Goal: Information Seeking & Learning: Learn about a topic

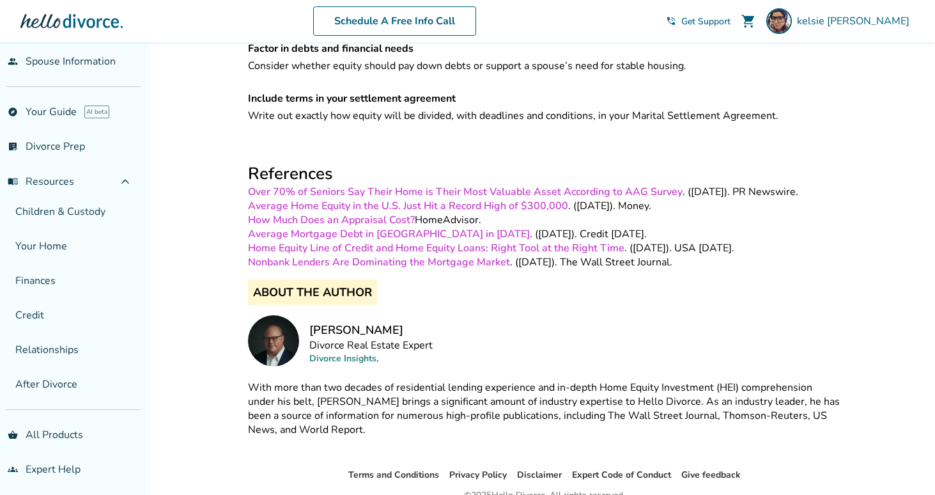
scroll to position [2451, 0]
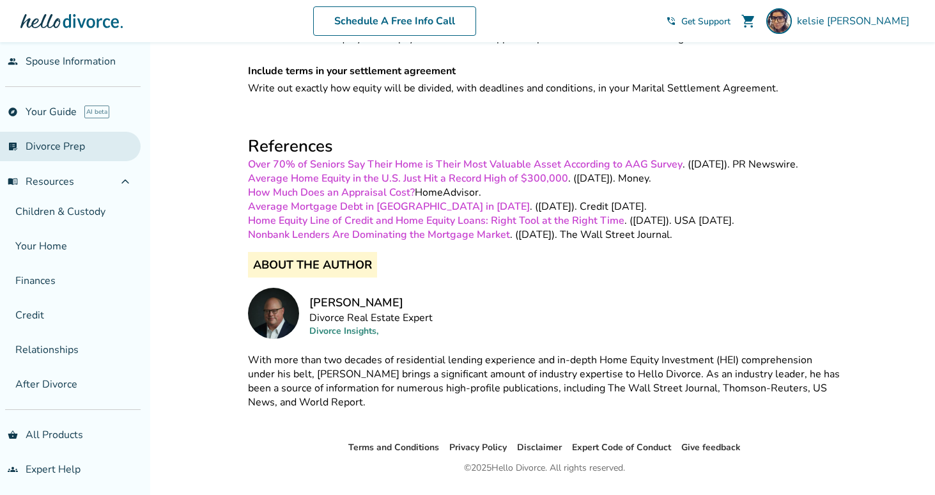
click at [45, 143] on link "list_alt_check Divorce Prep" at bounding box center [70, 146] width 141 height 29
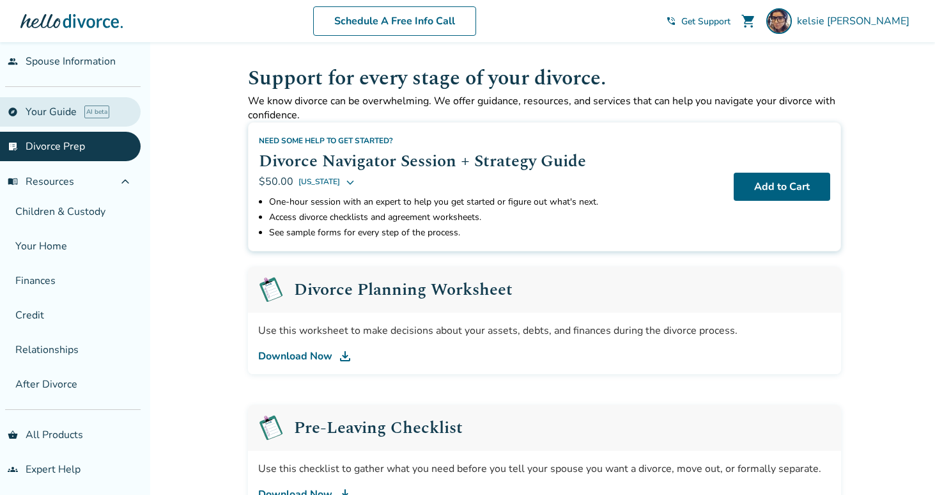
click at [39, 113] on link "explore Your Guide AI beta" at bounding box center [70, 111] width 141 height 29
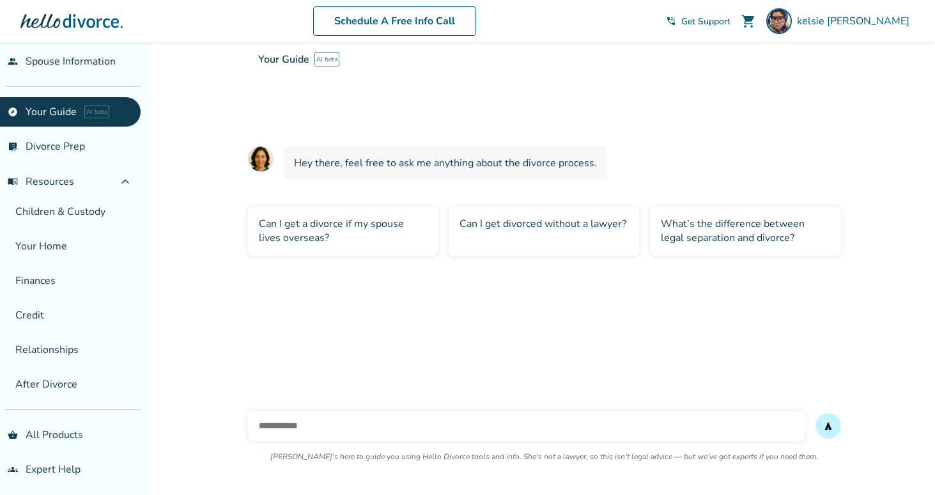
scroll to position [42, 0]
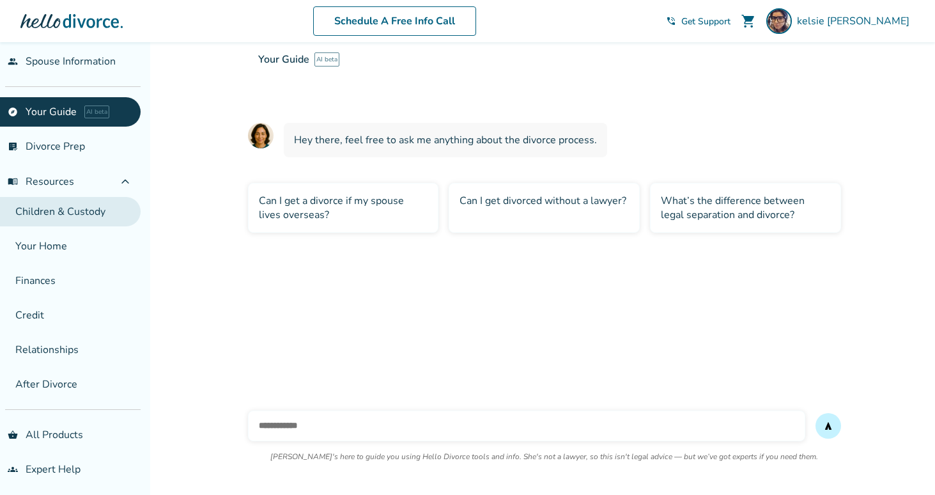
click at [71, 213] on link "Children & Custody" at bounding box center [70, 211] width 141 height 29
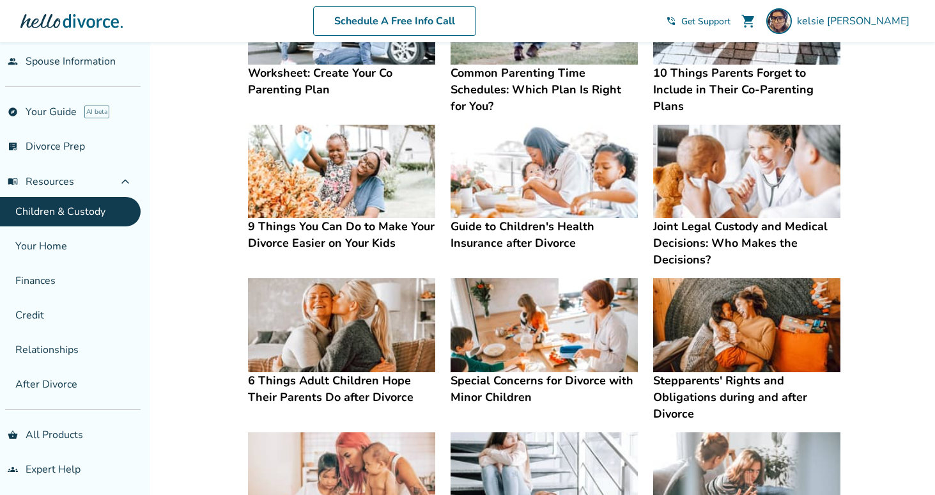
scroll to position [149, 0]
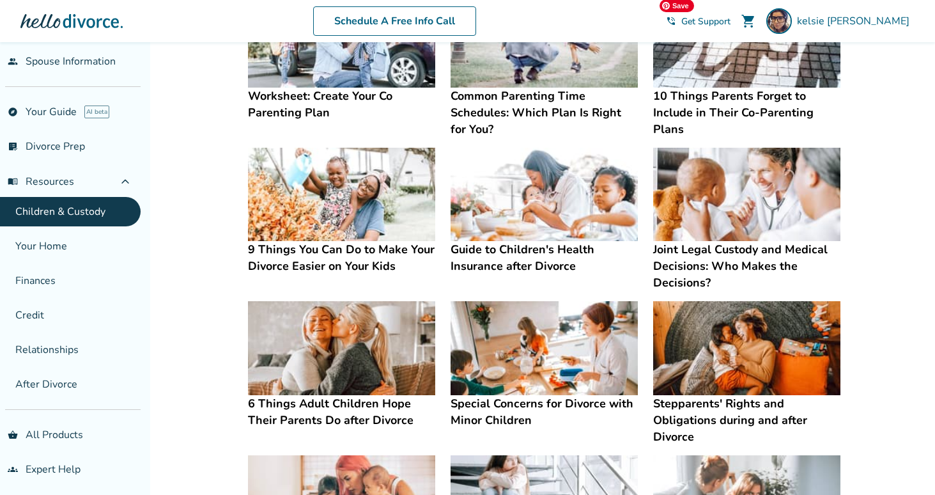
click at [720, 67] on img at bounding box center [746, 41] width 187 height 94
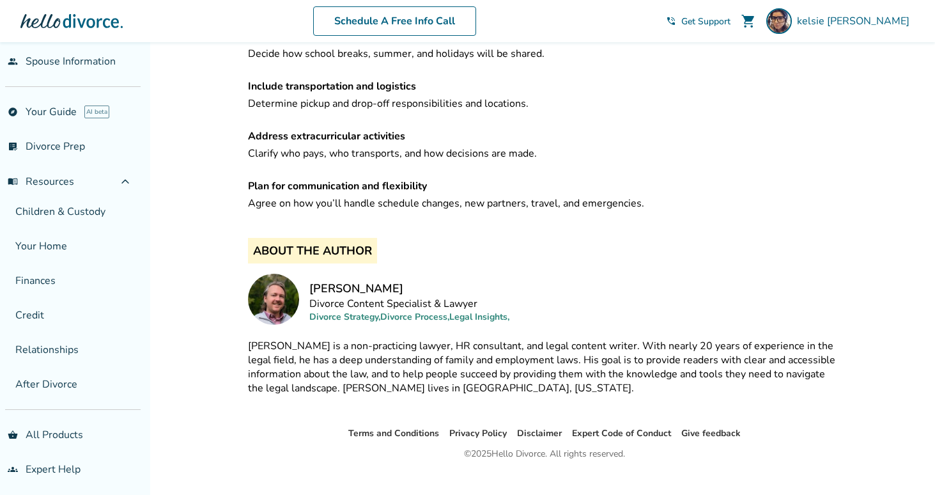
scroll to position [2424, 0]
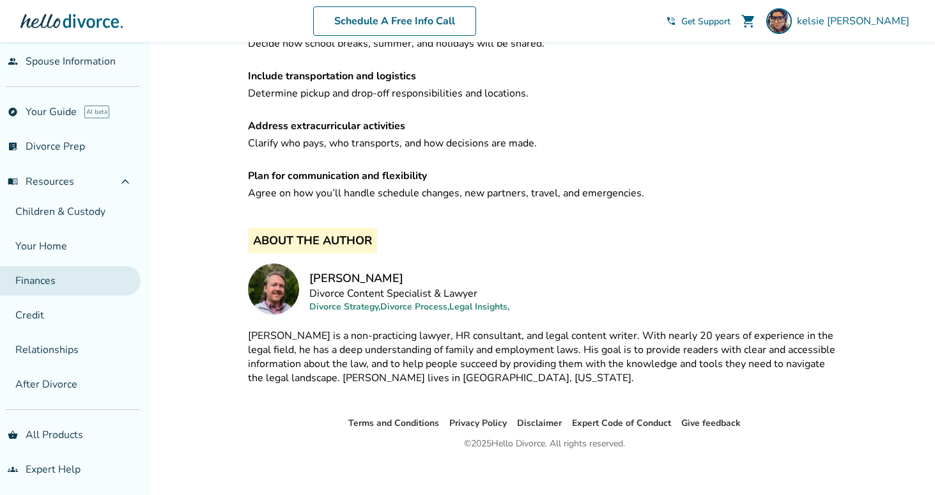
click at [78, 288] on link "Finances" at bounding box center [70, 280] width 141 height 29
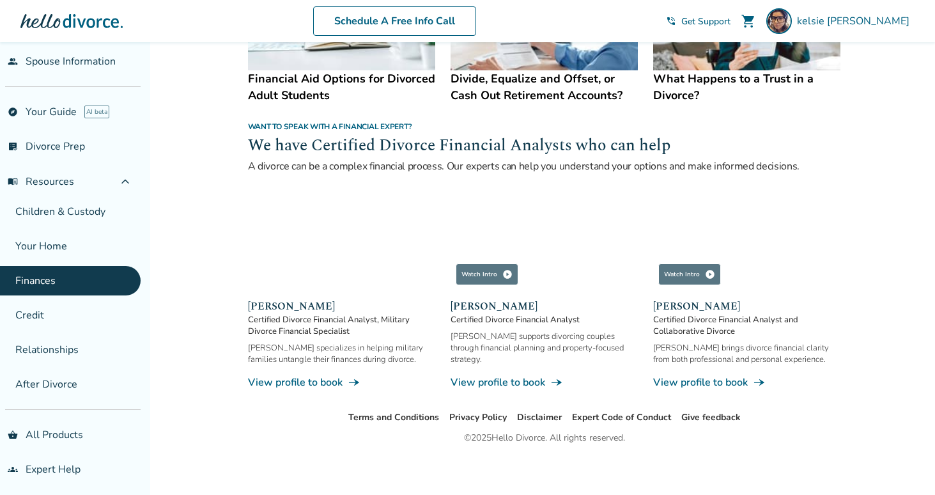
scroll to position [780, 0]
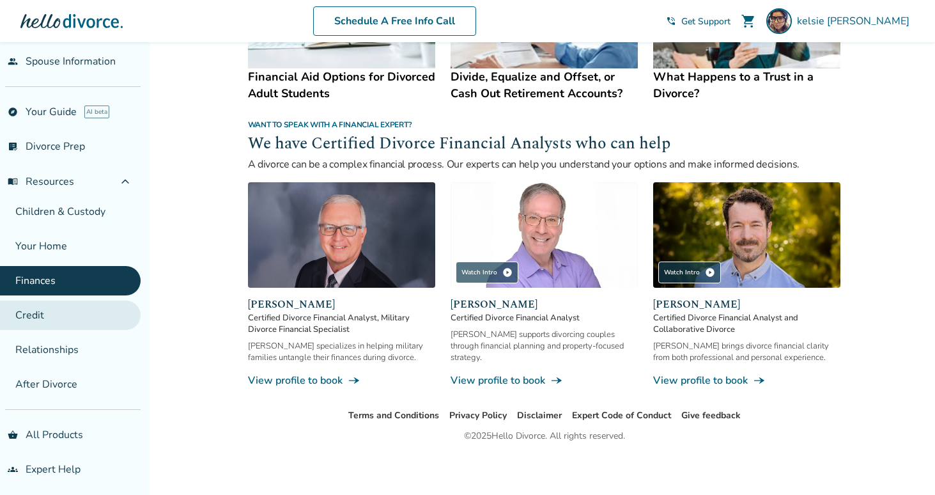
click at [78, 317] on link "Credit" at bounding box center [70, 314] width 141 height 29
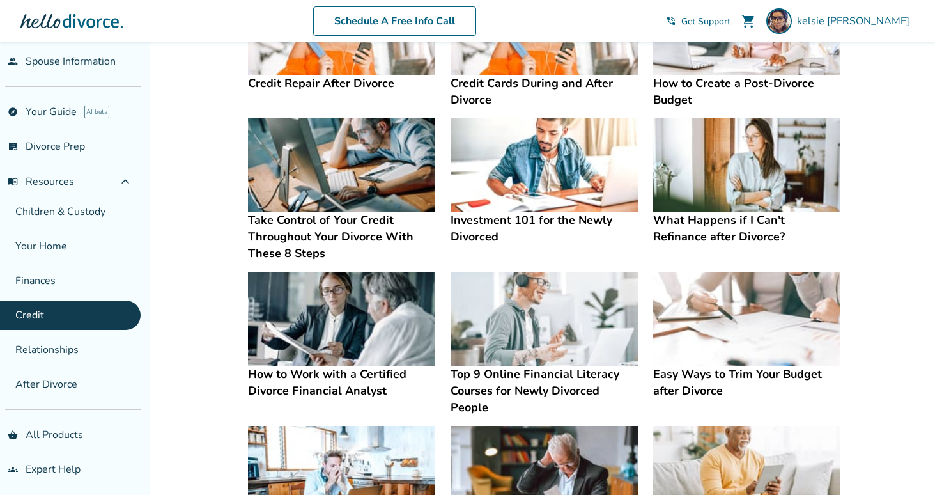
scroll to position [169, 0]
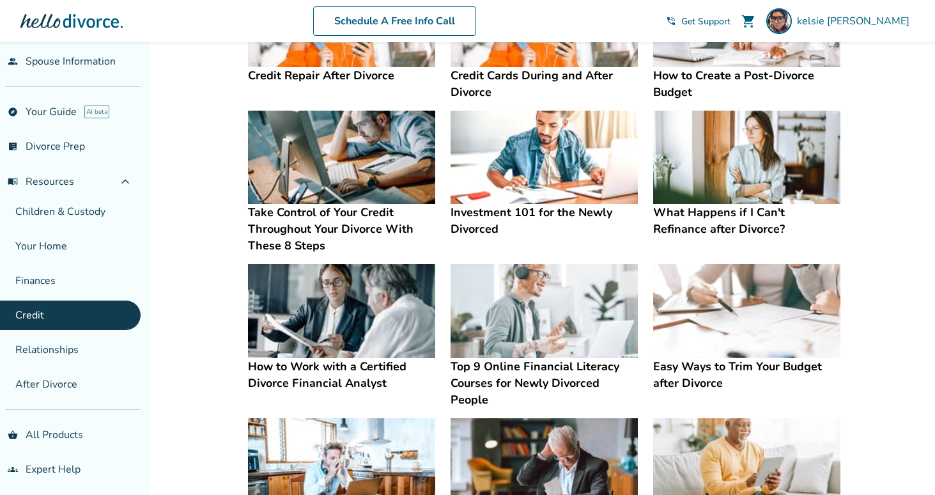
click at [320, 75] on h4 "Credit Repair After Divorce" at bounding box center [341, 75] width 187 height 17
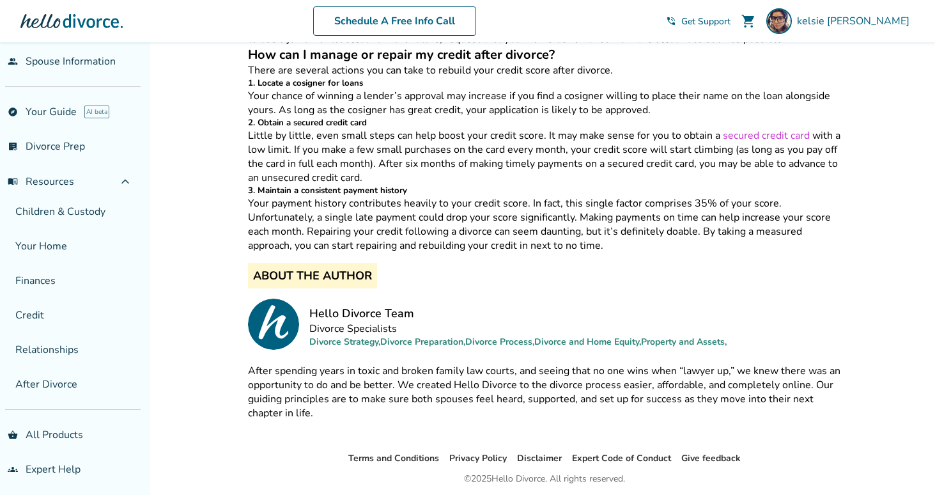
scroll to position [879, 0]
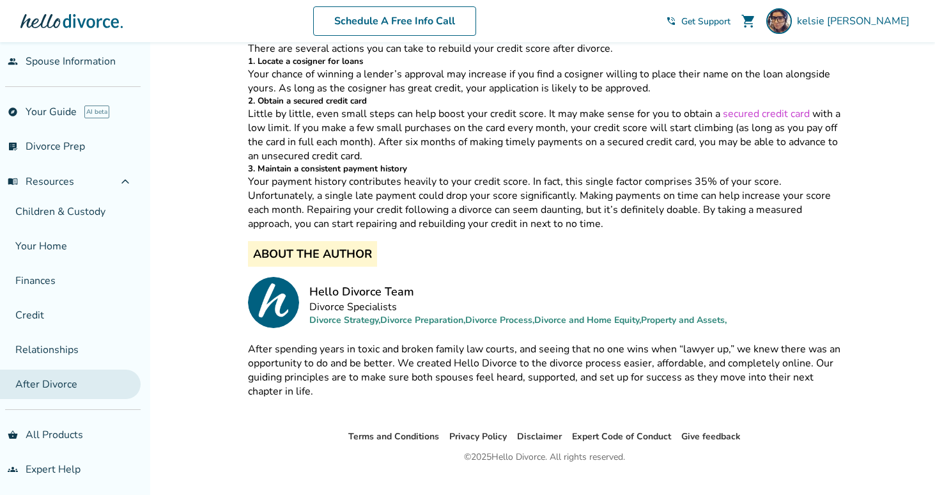
click at [83, 376] on link "After Divorce" at bounding box center [70, 383] width 141 height 29
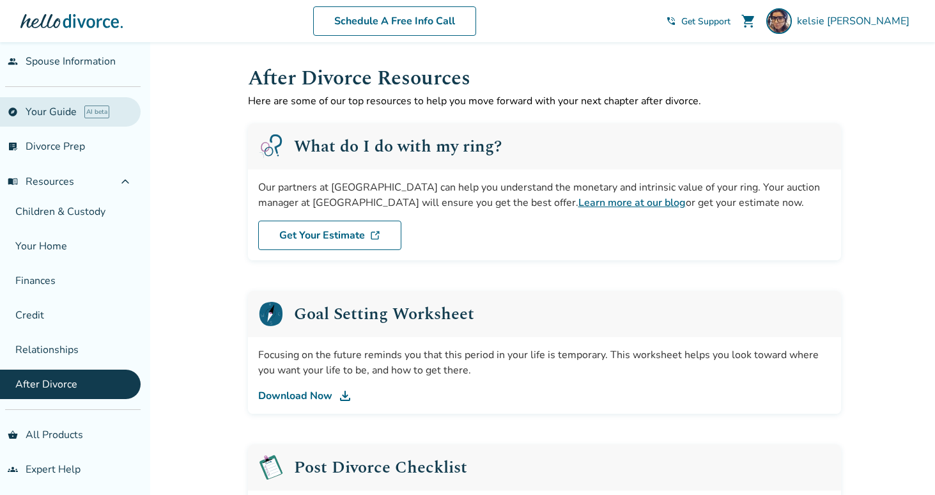
click at [46, 111] on link "explore Your Guide AI beta" at bounding box center [70, 111] width 141 height 29
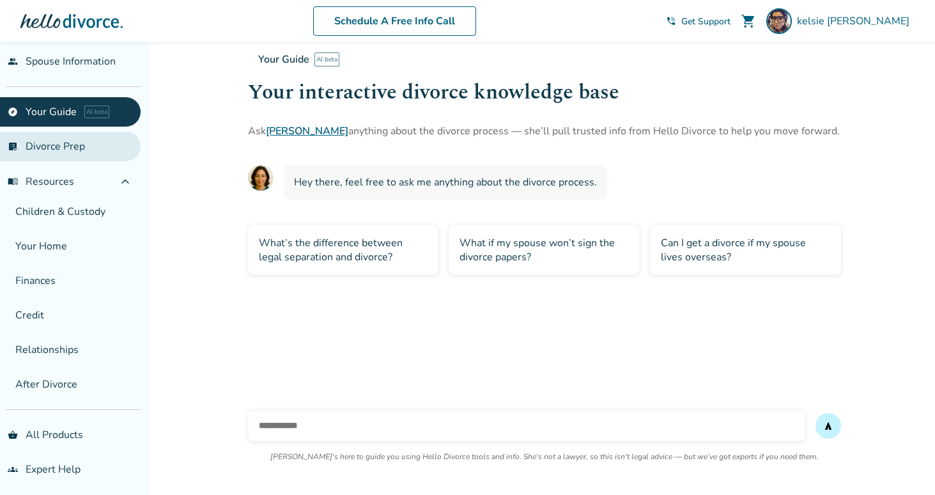
click at [39, 144] on link "list_alt_check Divorce Prep" at bounding box center [70, 146] width 141 height 29
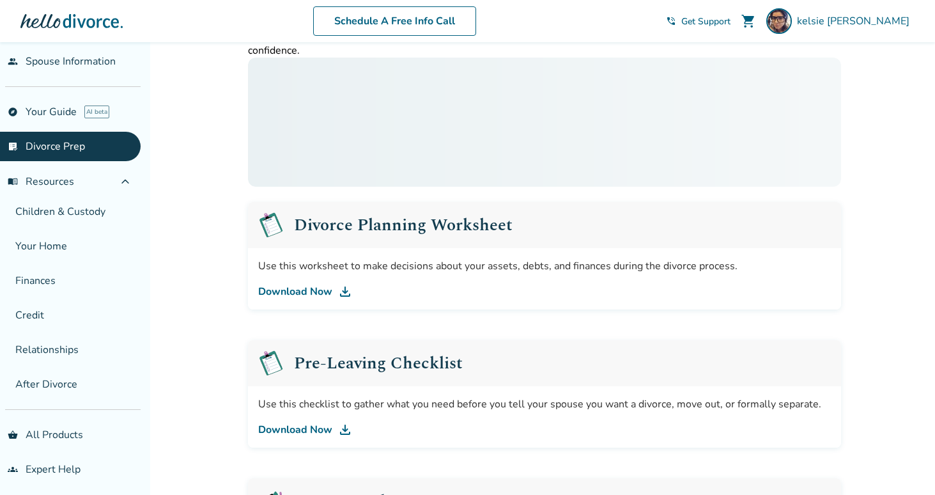
scroll to position [91, 0]
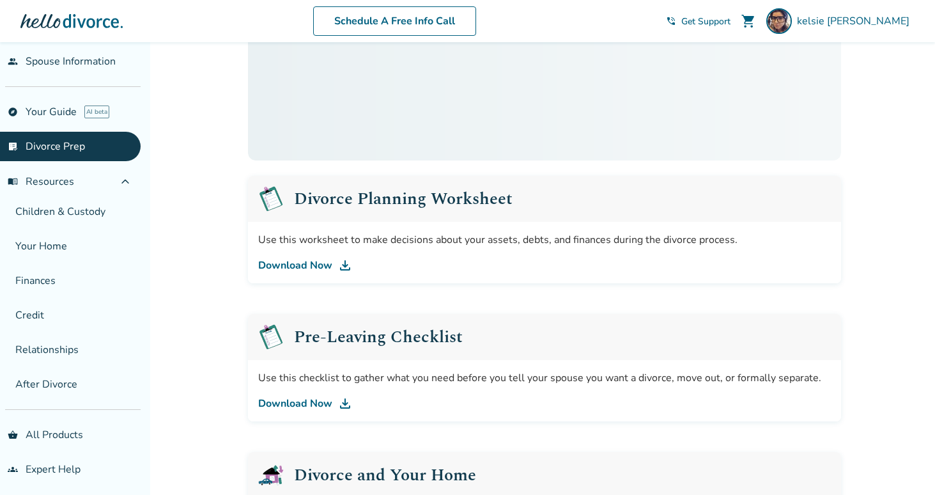
click at [277, 262] on link "Download Now" at bounding box center [544, 265] width 573 height 15
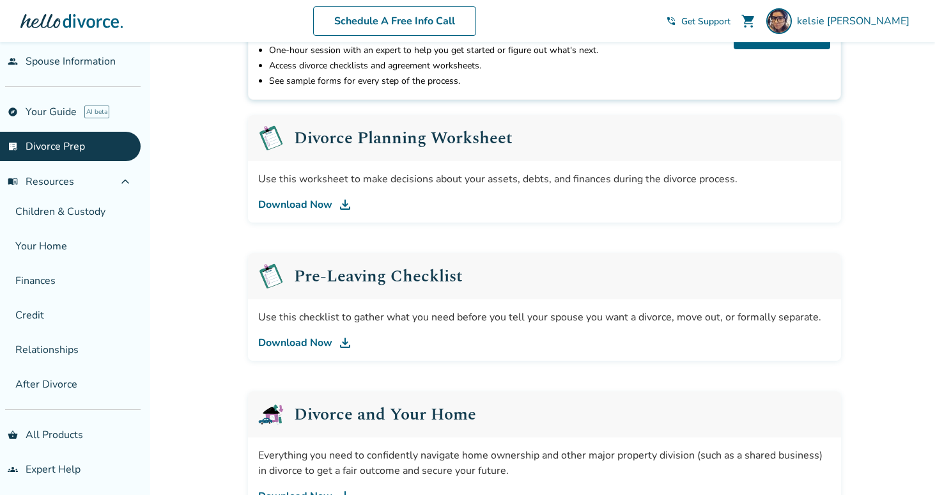
scroll to position [157, 0]
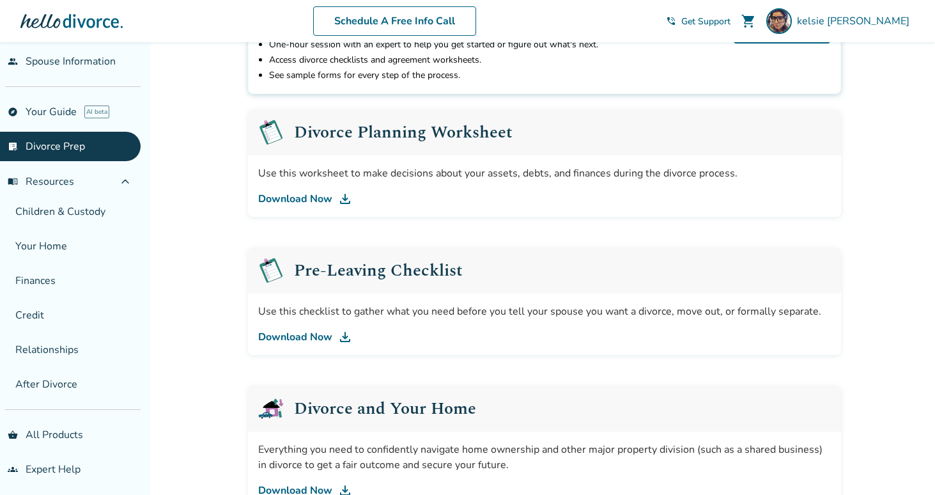
click at [284, 340] on link "Download Now" at bounding box center [544, 336] width 573 height 15
click at [228, 222] on div "Added to cart Support for every stage of your divorce. We know divorce can be o…" at bounding box center [467, 489] width 935 height 1208
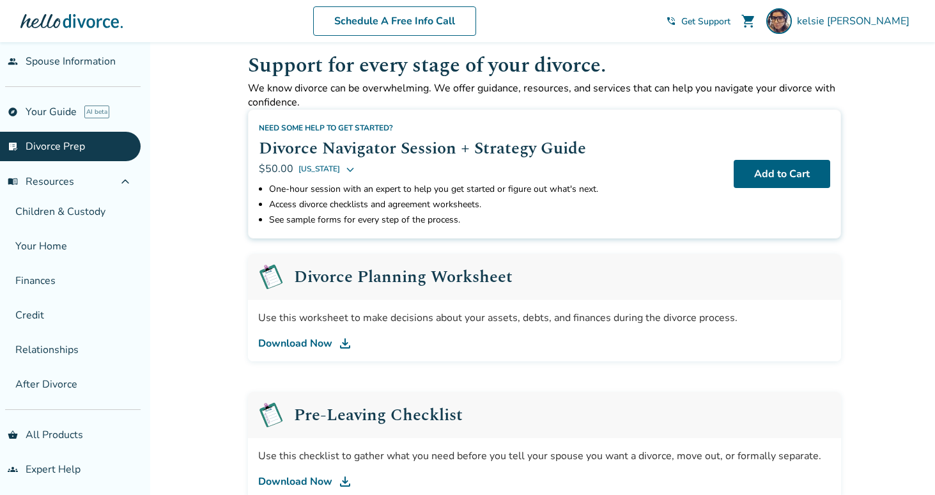
scroll to position [0, 0]
